Goal: Answer question/provide support

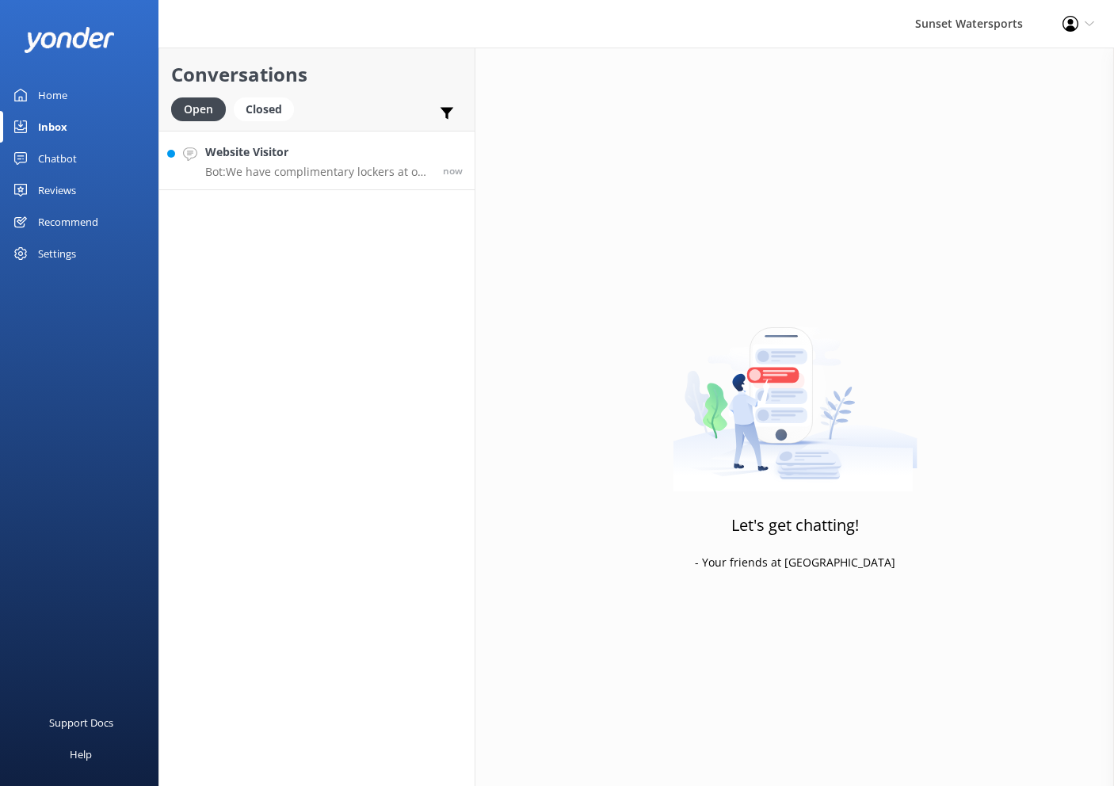
click at [251, 140] on link "Website Visitor Bot: We have complimentary lockers at our jetski locations, but…" at bounding box center [316, 160] width 315 height 59
